Goal: Communication & Community: Answer question/provide support

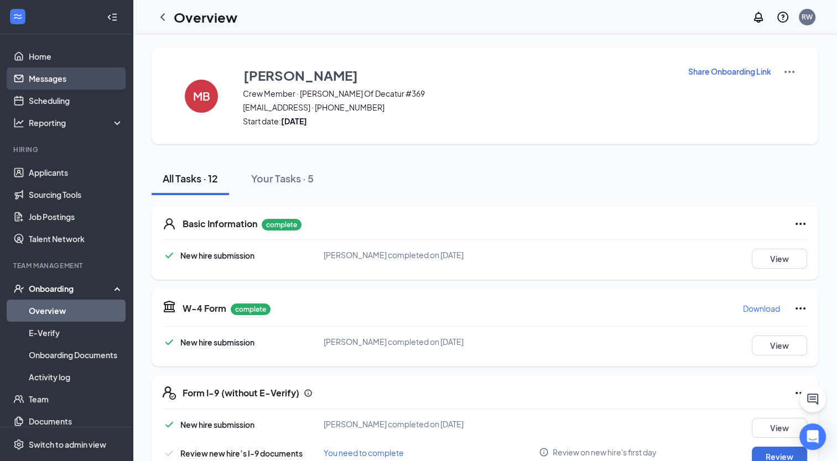
click at [66, 79] on link "Messages" at bounding box center [76, 78] width 95 height 22
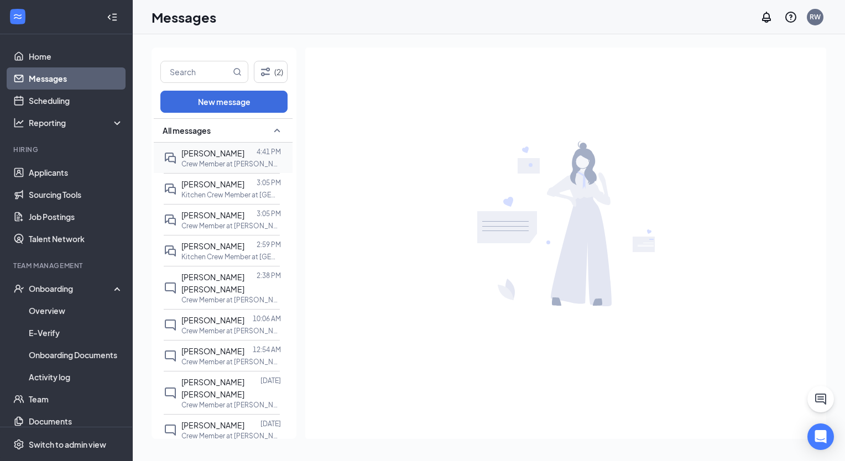
click at [209, 156] on span "[PERSON_NAME]" at bounding box center [212, 153] width 63 height 10
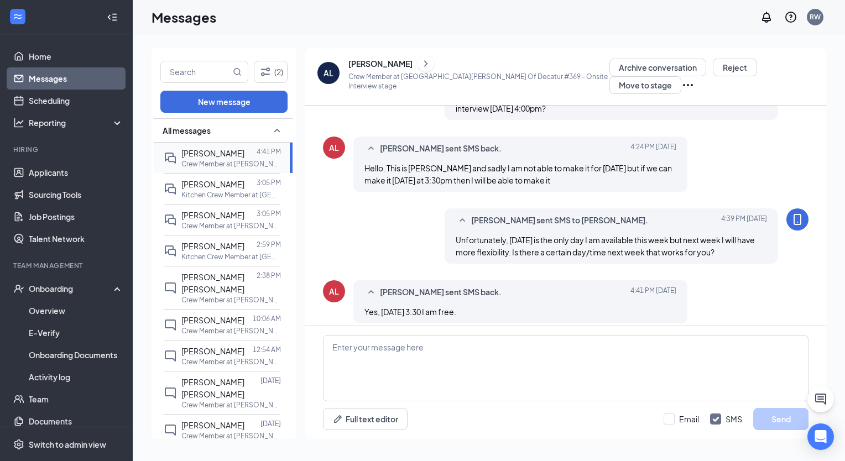
scroll to position [369, 0]
click at [359, 346] on textarea at bounding box center [566, 368] width 486 height 66
type textarea "yes, that works perfectly. See you then"
click at [787, 420] on button "Send" at bounding box center [780, 419] width 55 height 22
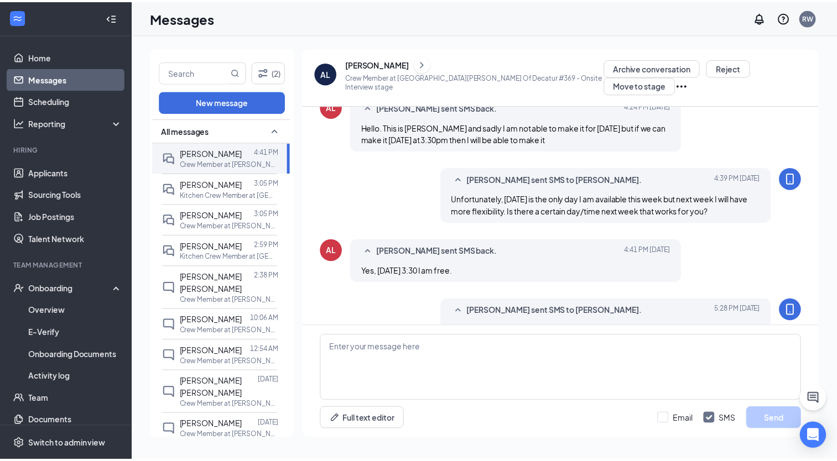
scroll to position [429, 0]
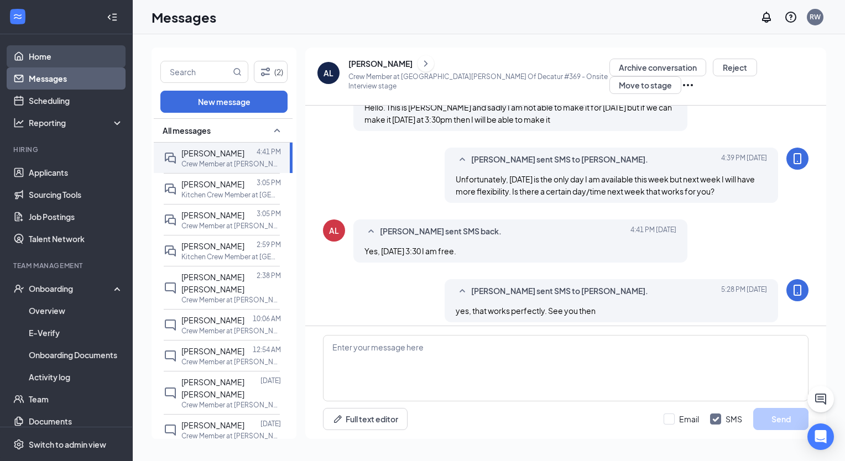
click at [37, 62] on link "Home" at bounding box center [76, 56] width 95 height 22
